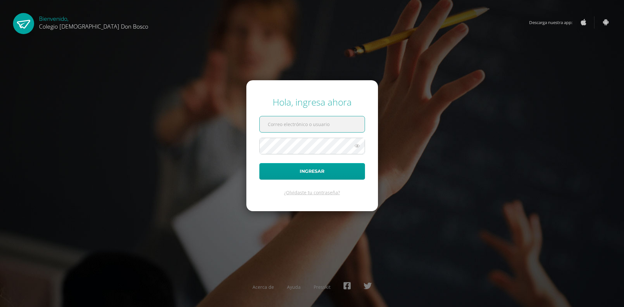
click at [286, 125] on input "text" at bounding box center [312, 124] width 105 height 16
type input "m_pacheco@donbosco.edu.gt"
click at [259, 163] on button "Ingresar" at bounding box center [312, 171] width 106 height 17
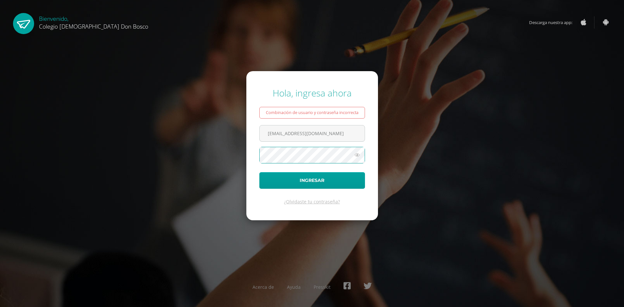
click at [259, 172] on button "Ingresar" at bounding box center [312, 180] width 106 height 17
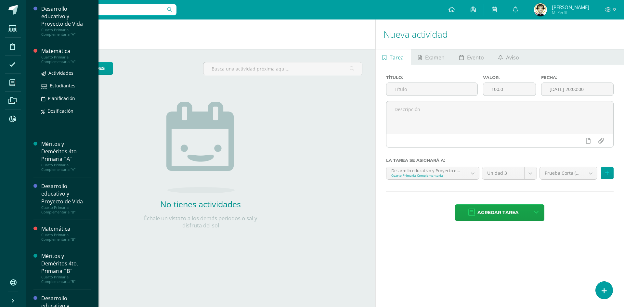
click at [61, 58] on div "Cuarto Primaria Complementaria "A"" at bounding box center [65, 59] width 49 height 9
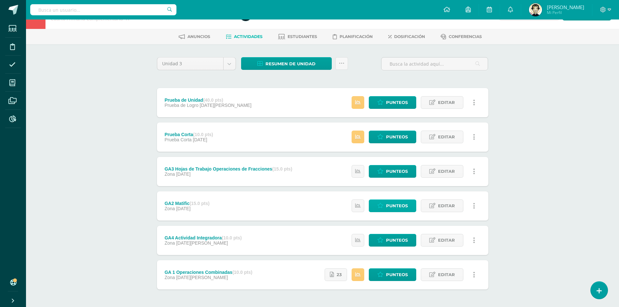
scroll to position [46, 0]
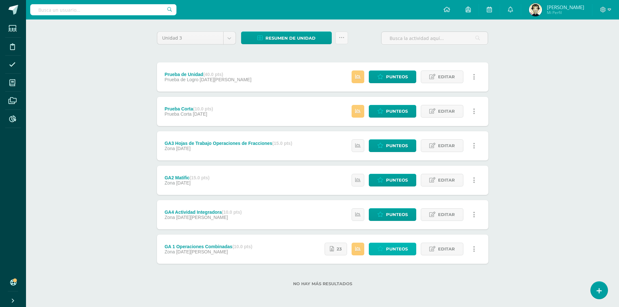
click at [397, 250] on span "Punteos" at bounding box center [397, 249] width 22 height 12
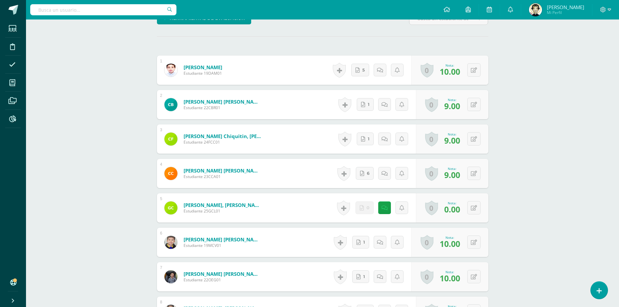
scroll to position [195, 0]
click at [470, 217] on div "0 Logros Logros obtenidos Aún no hay logros agregados Nota: 0.00" at bounding box center [452, 207] width 72 height 29
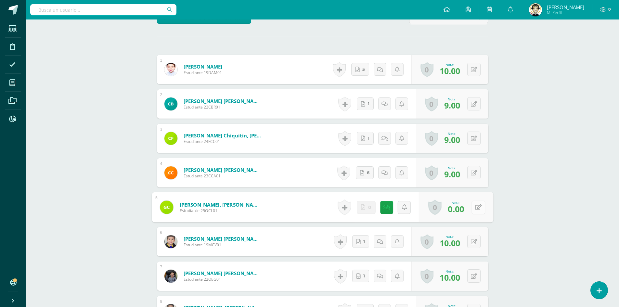
click at [478, 210] on icon at bounding box center [478, 207] width 7 height 6
type input "7"
click at [461, 212] on icon at bounding box center [461, 209] width 6 height 6
click at [378, 214] on div "Historial de actividad No hay historial para esta actividad 0 Agregar Comentari…" at bounding box center [375, 206] width 81 height 29
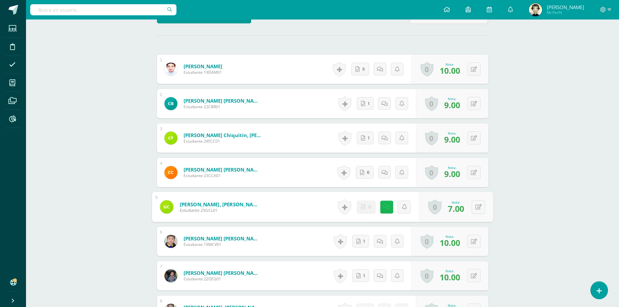
click at [385, 214] on link at bounding box center [386, 207] width 13 height 13
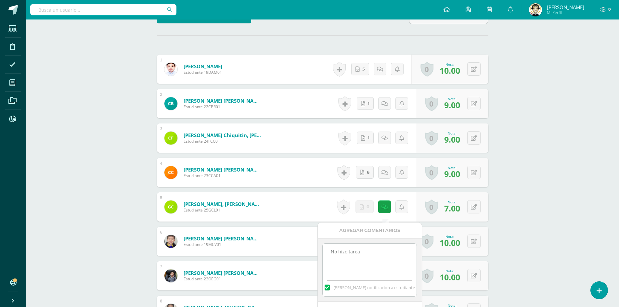
drag, startPoint x: 368, startPoint y: 253, endPoint x: 295, endPoint y: 259, distance: 73.7
type textarea "n"
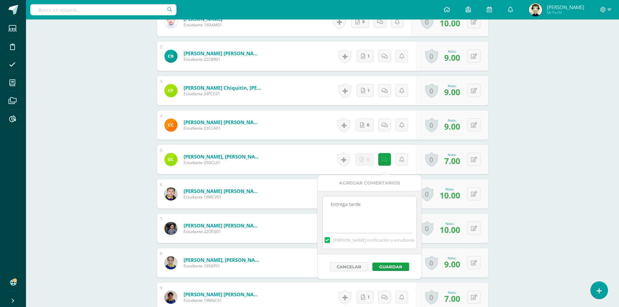
scroll to position [294, 0]
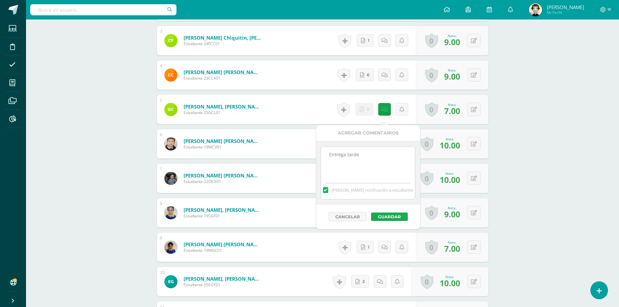
type textarea "Entrega tarde"
click at [385, 216] on button "Guardar" at bounding box center [389, 217] width 37 height 8
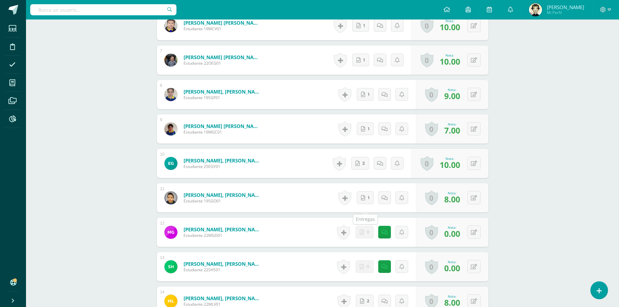
scroll to position [424, 0]
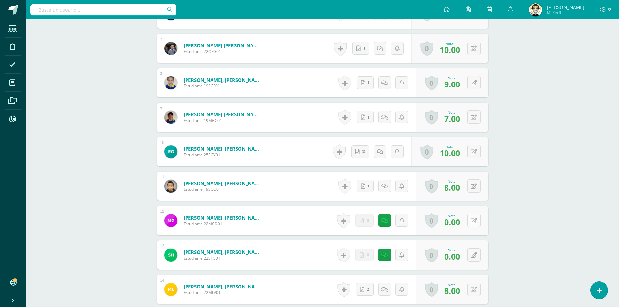
click at [472, 227] on button at bounding box center [473, 220] width 13 height 13
type input "7"
click at [381, 227] on link at bounding box center [380, 220] width 13 height 13
drag, startPoint x: 357, startPoint y: 270, endPoint x: 317, endPoint y: 270, distance: 40.6
click at [317, 270] on textarea "No hizo tarea" at bounding box center [364, 273] width 94 height 33
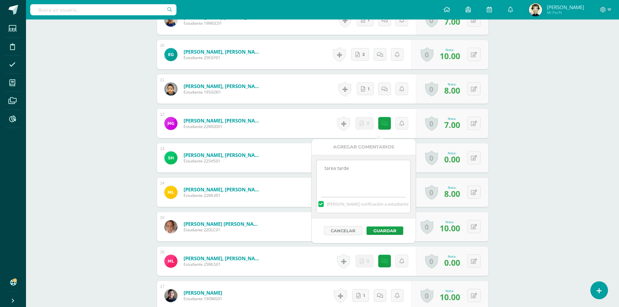
scroll to position [521, 0]
type textarea "tarea tarde"
click at [397, 230] on button "Guardar" at bounding box center [389, 230] width 37 height 8
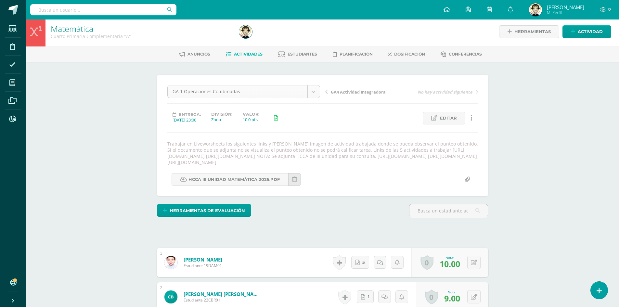
scroll to position [0, 0]
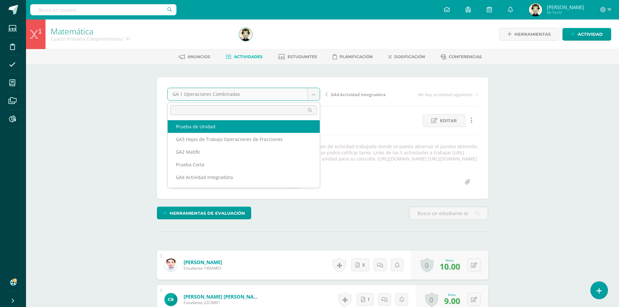
select select "/dashboard/teacher/grade-activity/177349/"
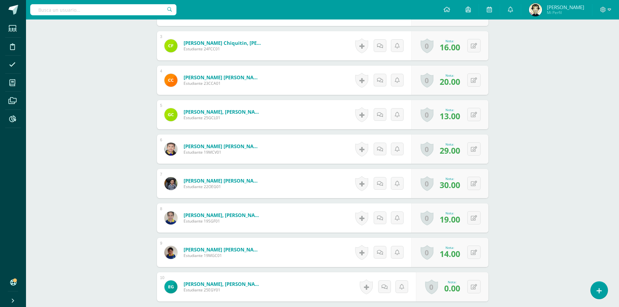
scroll to position [330, 0]
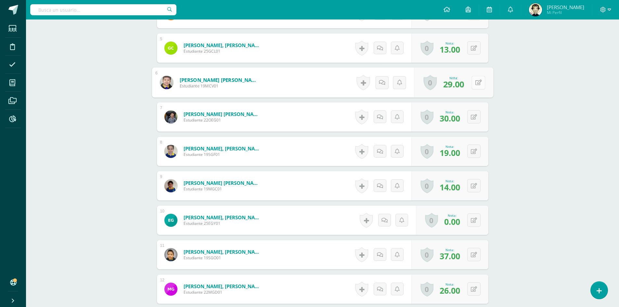
click at [477, 84] on button at bounding box center [479, 83] width 14 height 14
type input "30"
click at [462, 85] on icon at bounding box center [461, 85] width 6 height 6
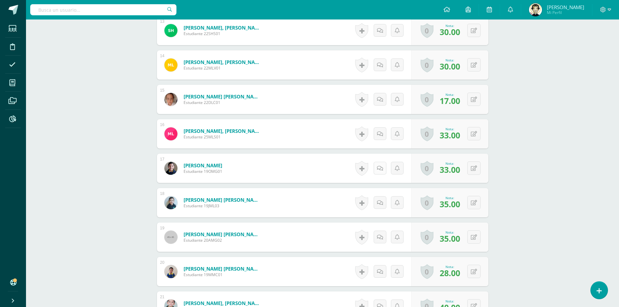
scroll to position [559, 0]
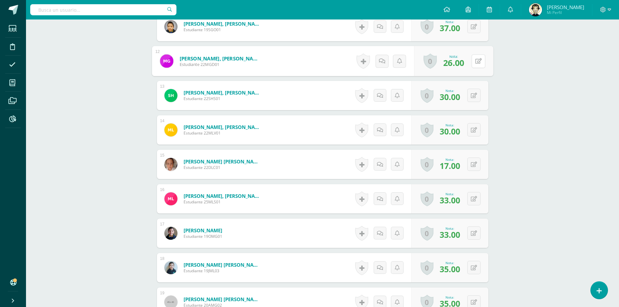
click at [470, 63] on div "0 Logros Logros obtenidos Aún no hay logros agregados Nota: 26.00" at bounding box center [453, 61] width 79 height 30
click at [480, 65] on button at bounding box center [479, 61] width 14 height 14
type input "29"
click at [461, 64] on icon at bounding box center [461, 63] width 6 height 6
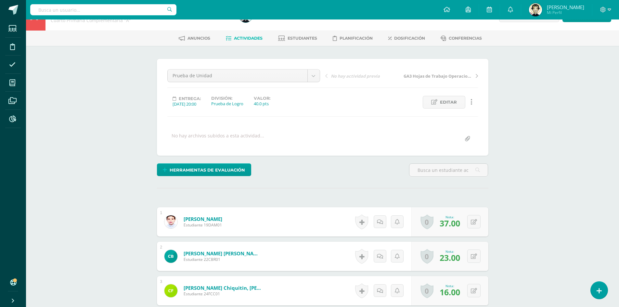
scroll to position [0, 0]
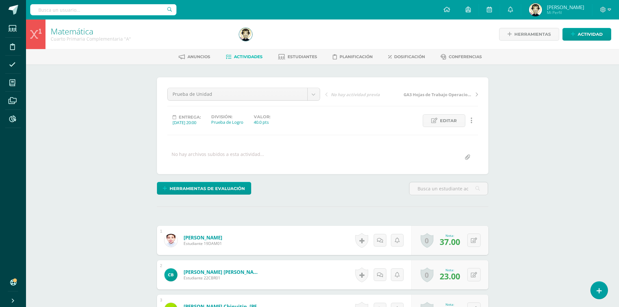
click at [252, 55] on span "Actividades" at bounding box center [248, 56] width 29 height 5
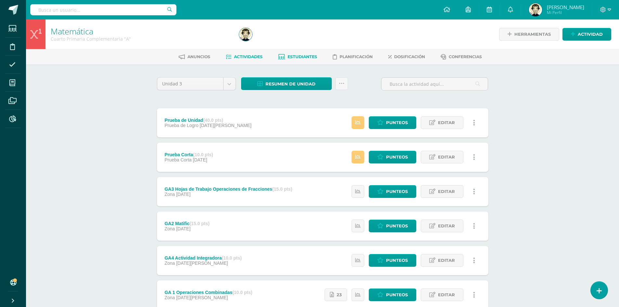
click at [294, 57] on span "Estudiantes" at bounding box center [303, 56] width 30 height 5
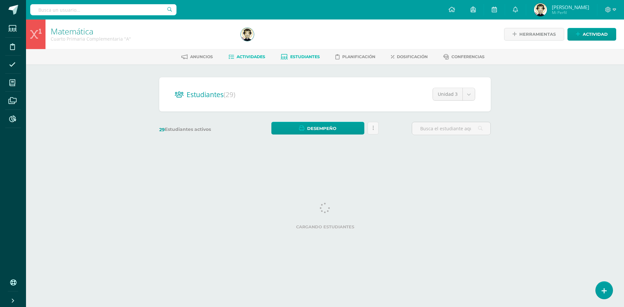
click at [241, 59] on span "Actividades" at bounding box center [251, 56] width 29 height 5
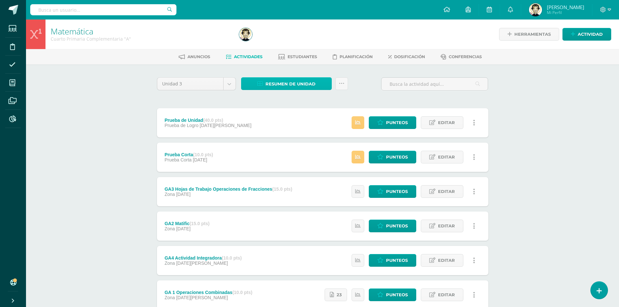
click at [297, 85] on span "Resumen de unidad" at bounding box center [291, 84] width 50 height 12
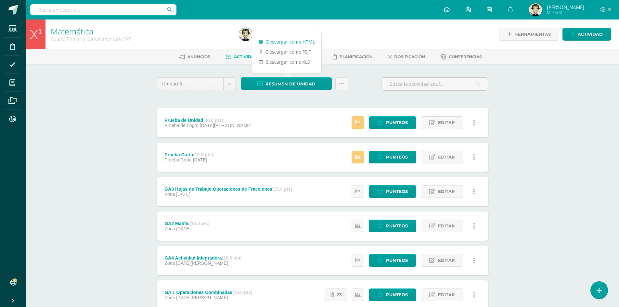
click at [288, 44] on link "Descargar como HTML" at bounding box center [286, 42] width 69 height 10
